Goal: Browse casually

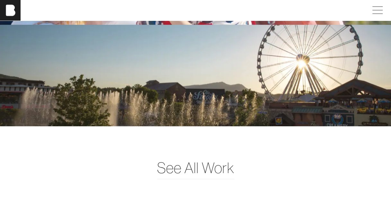
scroll to position [1500, 0]
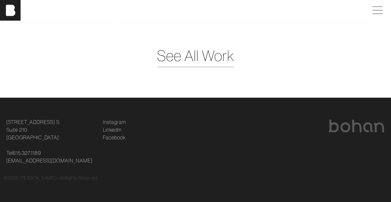
click at [199, 54] on span "See All Work" at bounding box center [195, 56] width 77 height 22
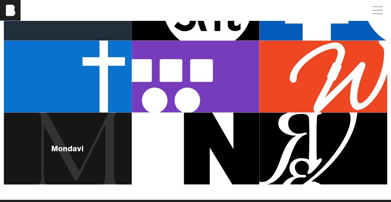
scroll to position [361, 0]
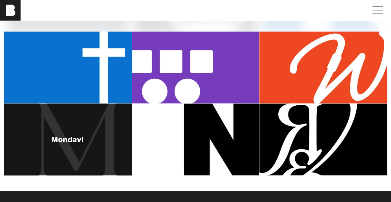
click at [60, 145] on div "Mondavi" at bounding box center [68, 140] width 128 height 72
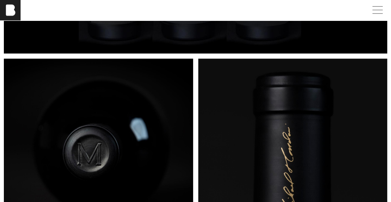
scroll to position [706, 0]
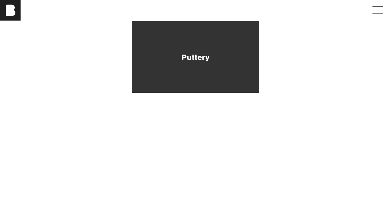
scroll to position [90, 0]
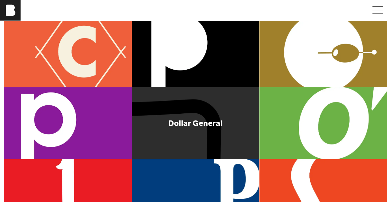
click at [183, 131] on div "Dollar General" at bounding box center [196, 123] width 128 height 72
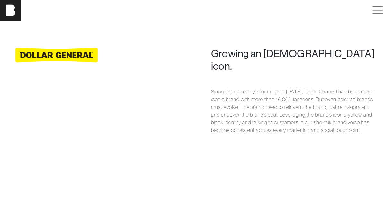
scroll to position [443, 0]
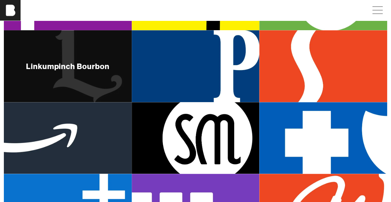
scroll to position [220, 0]
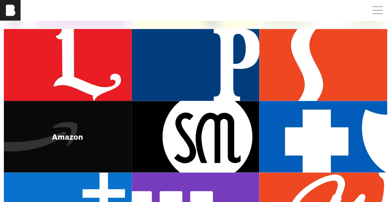
click at [80, 146] on div "Amazon" at bounding box center [68, 137] width 128 height 72
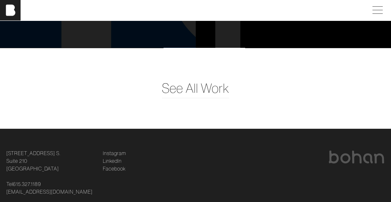
scroll to position [827, 0]
